Goal: Transaction & Acquisition: Purchase product/service

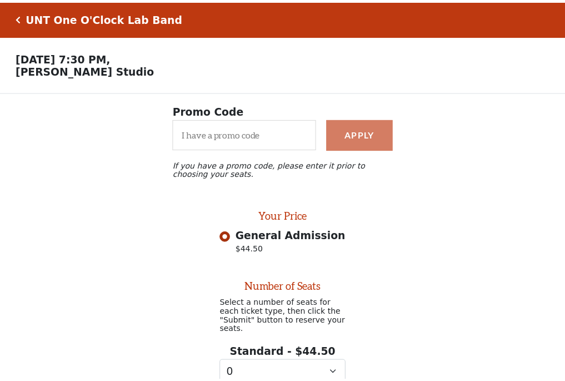
scroll to position [90, 0]
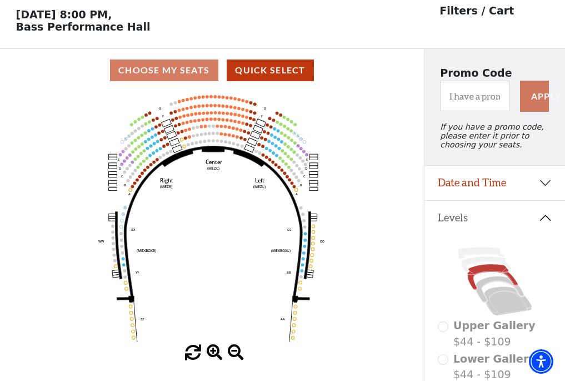
scroll to position [52, 0]
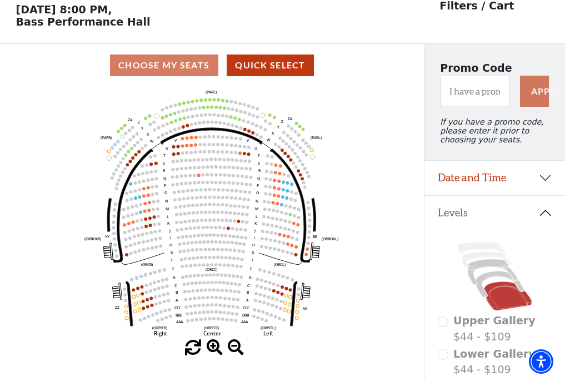
scroll to position [52, 0]
